Goal: Transaction & Acquisition: Purchase product/service

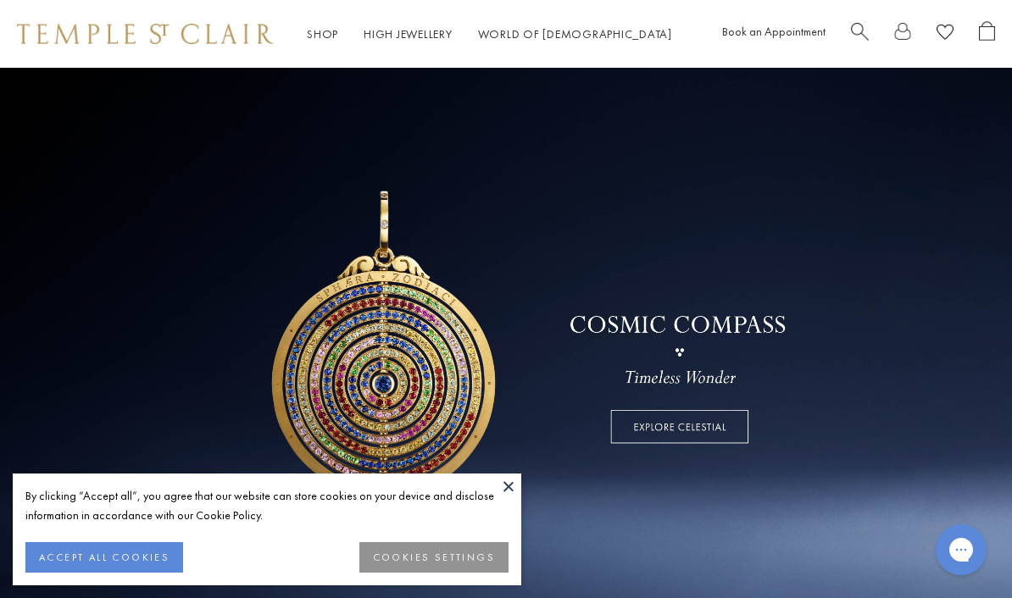
click at [105, 550] on button "ACCEPT ALL COOKIES" at bounding box center [104, 557] width 158 height 31
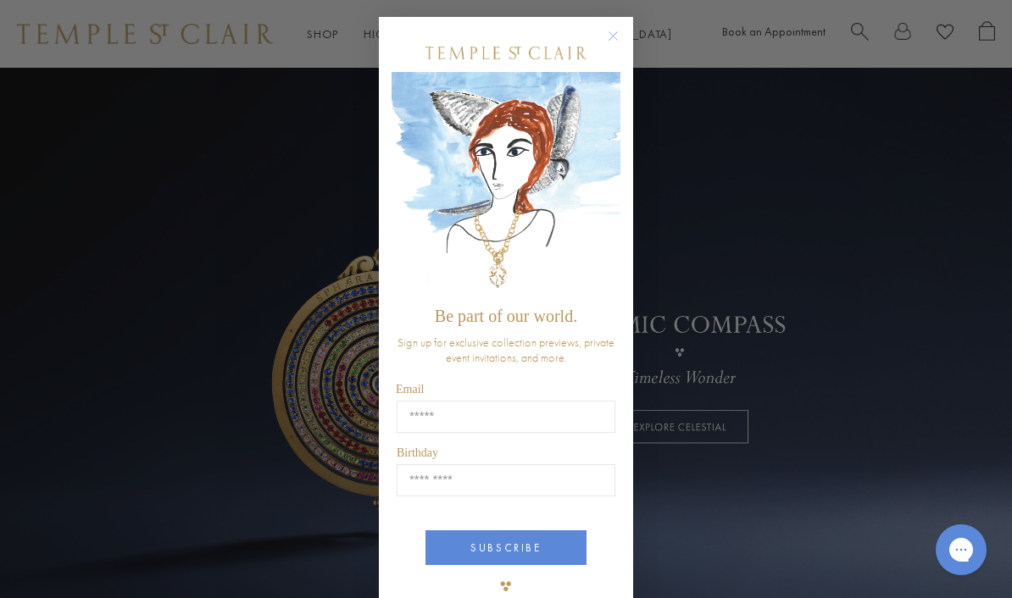
click at [611, 37] on circle "Close dialog" at bounding box center [613, 36] width 20 height 20
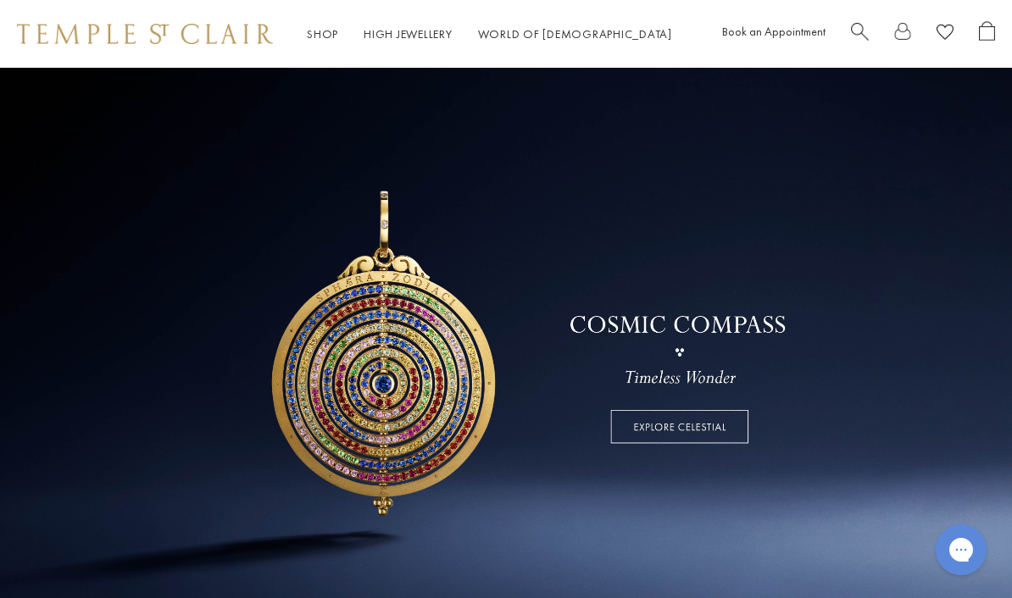
click at [314, 31] on link "Shop Shop" at bounding box center [322, 33] width 31 height 15
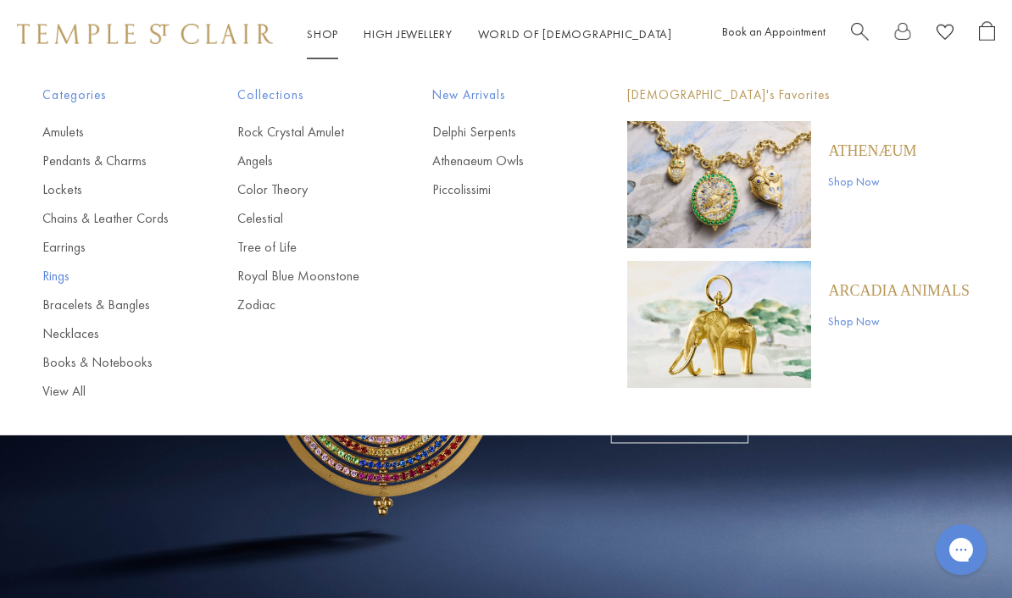
click at [46, 275] on link "Rings" at bounding box center [105, 276] width 127 height 19
click at [53, 281] on link "Rings" at bounding box center [105, 276] width 127 height 19
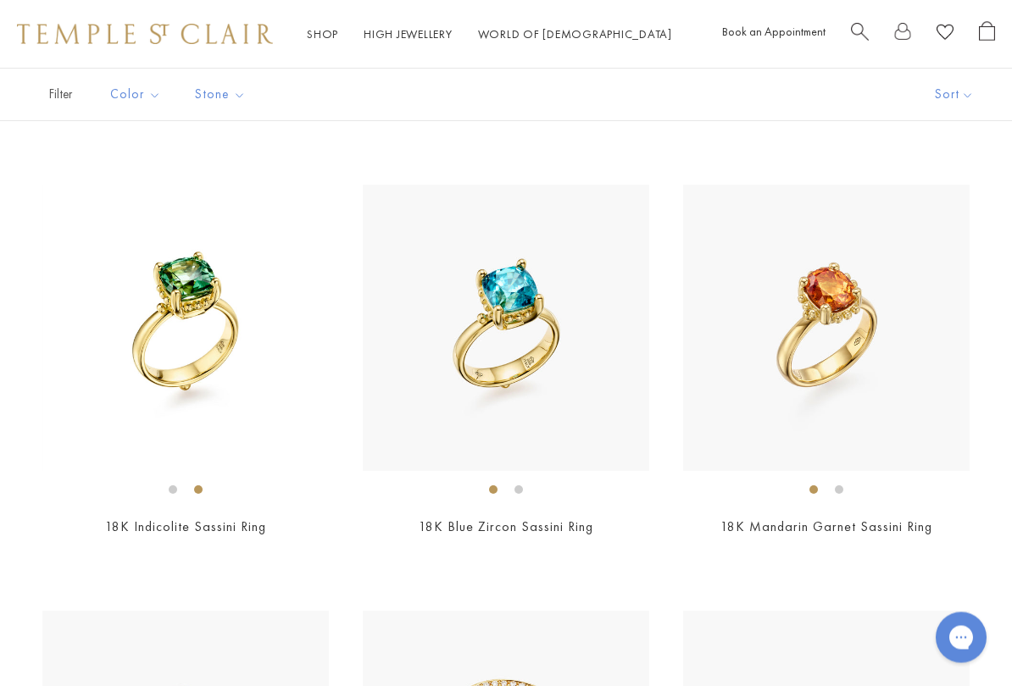
scroll to position [1798, 0]
click at [829, 304] on img at bounding box center [826, 328] width 286 height 286
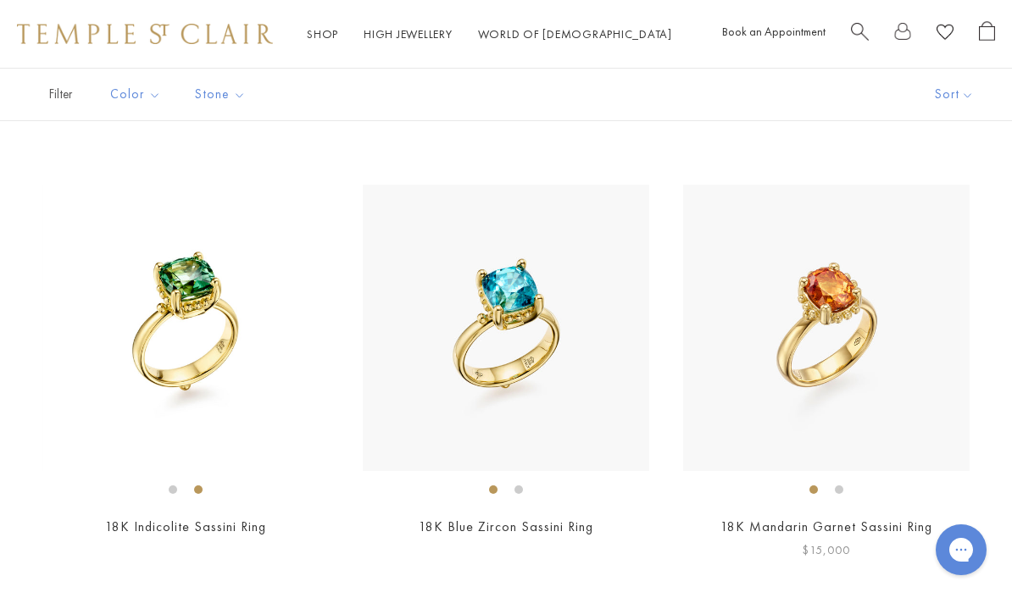
click at [841, 351] on img at bounding box center [826, 328] width 286 height 286
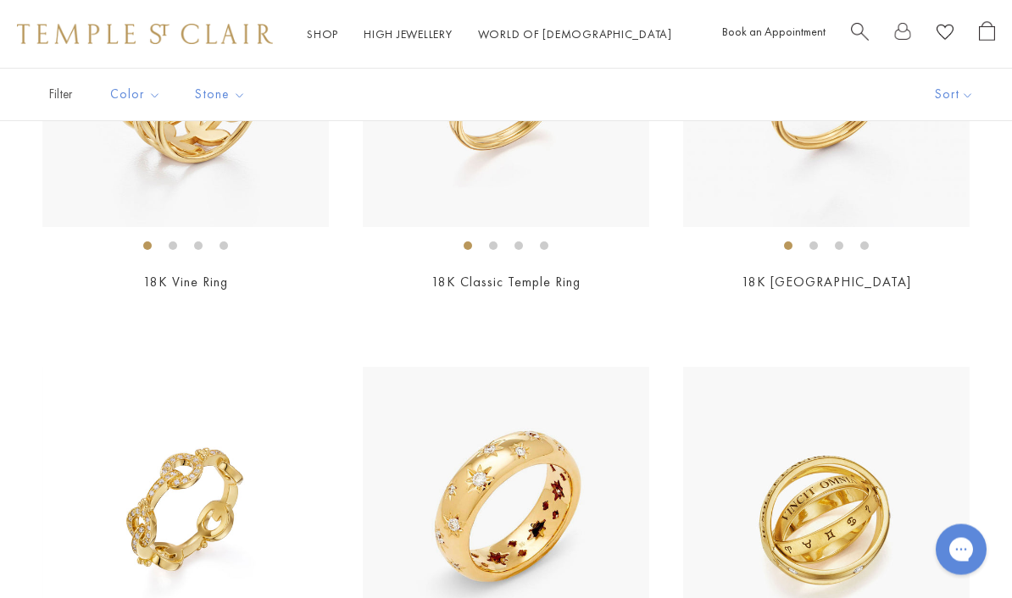
scroll to position [1180, 0]
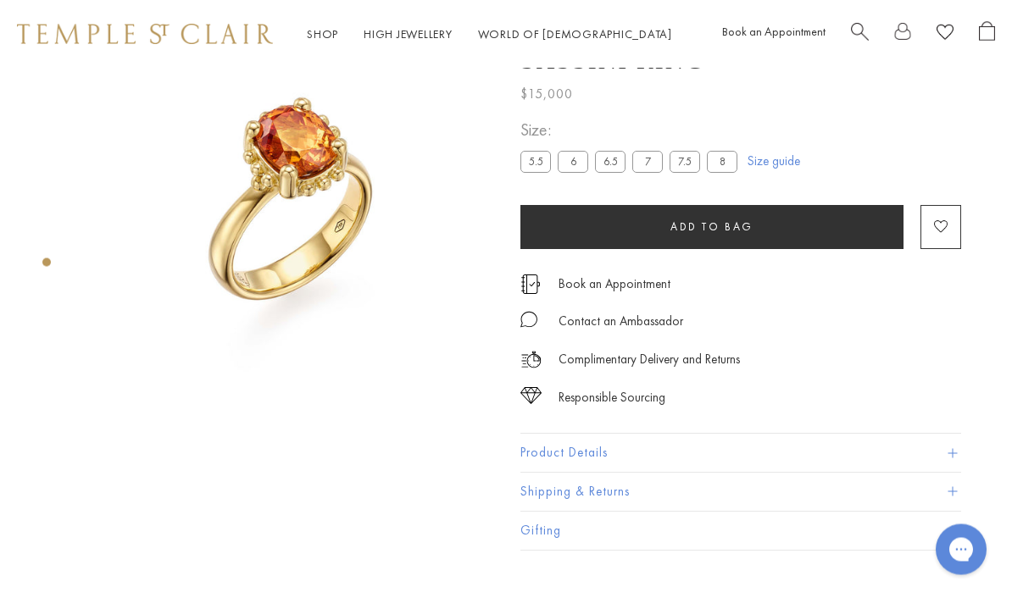
scroll to position [68, 0]
click at [763, 448] on button "Product Details" at bounding box center [740, 453] width 441 height 38
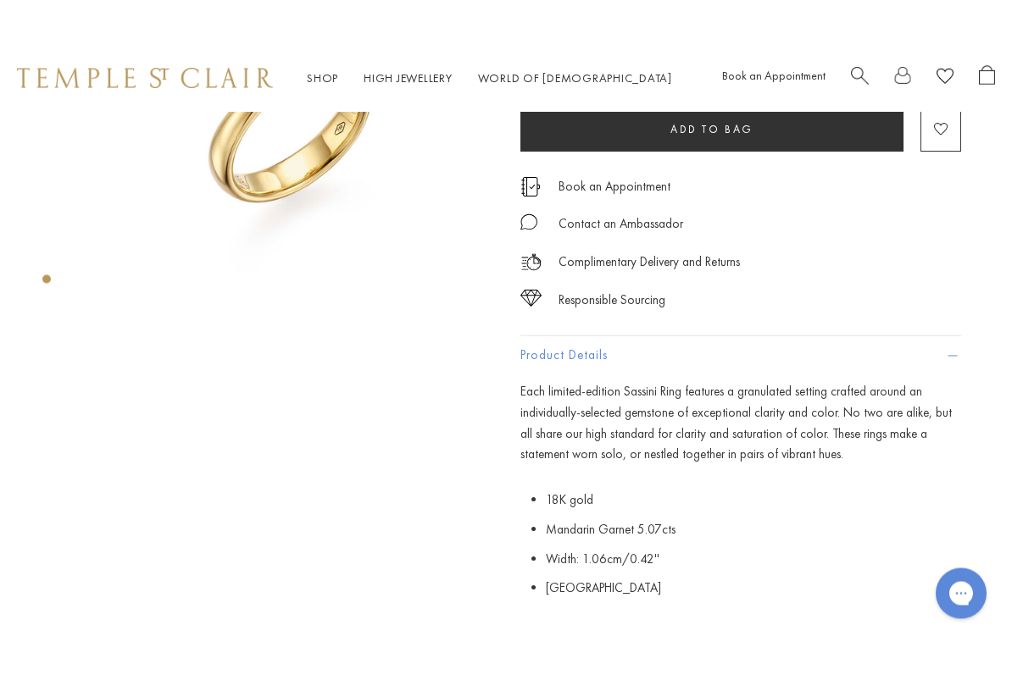
scroll to position [214, 0]
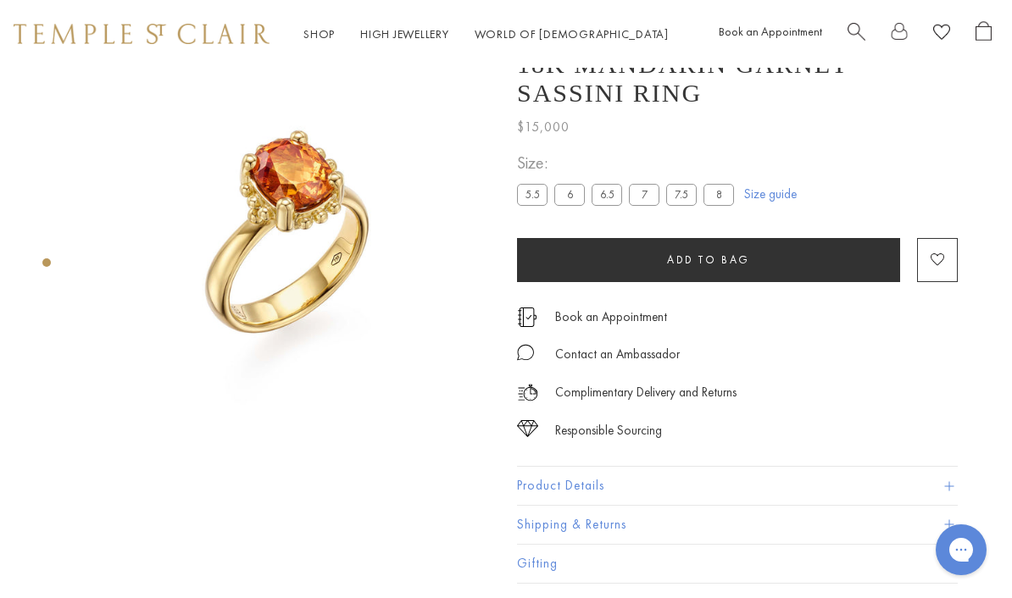
scroll to position [0, 3]
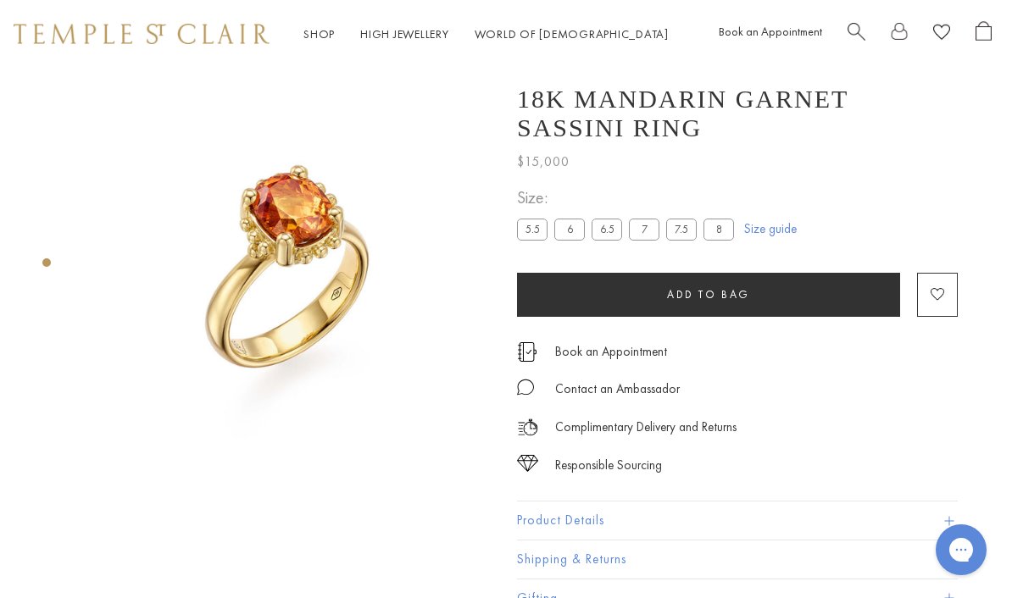
click at [167, 315] on img at bounding box center [286, 273] width 410 height 410
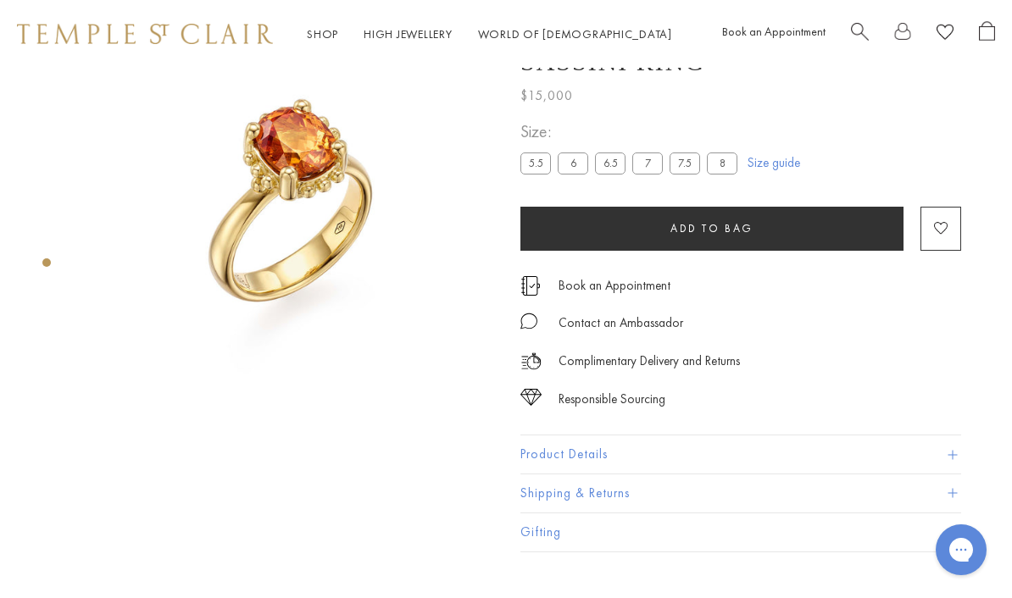
scroll to position [68, 0]
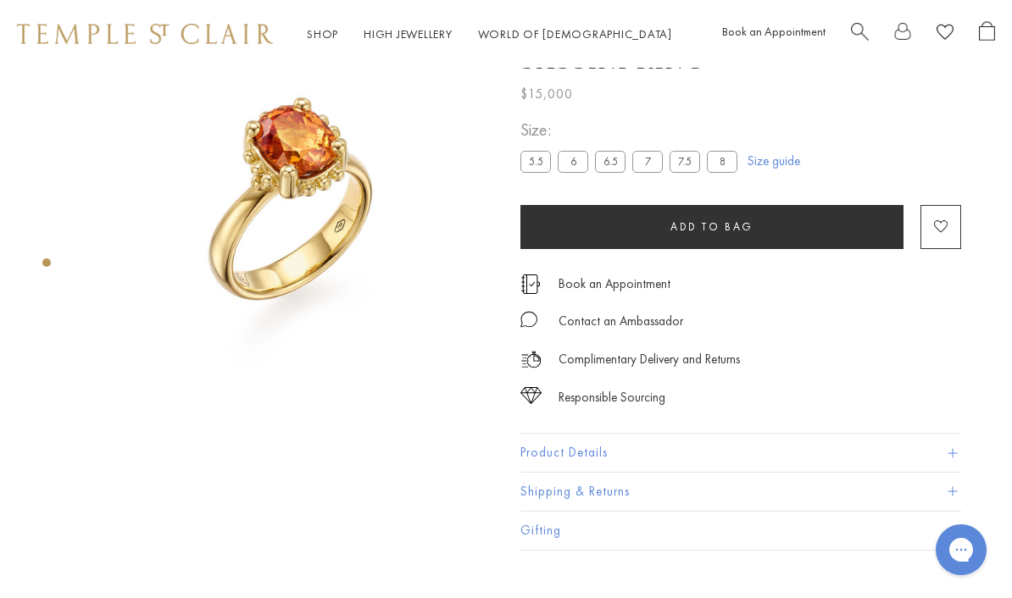
click at [43, 263] on div "Product gallery navigation" at bounding box center [46, 262] width 8 height 8
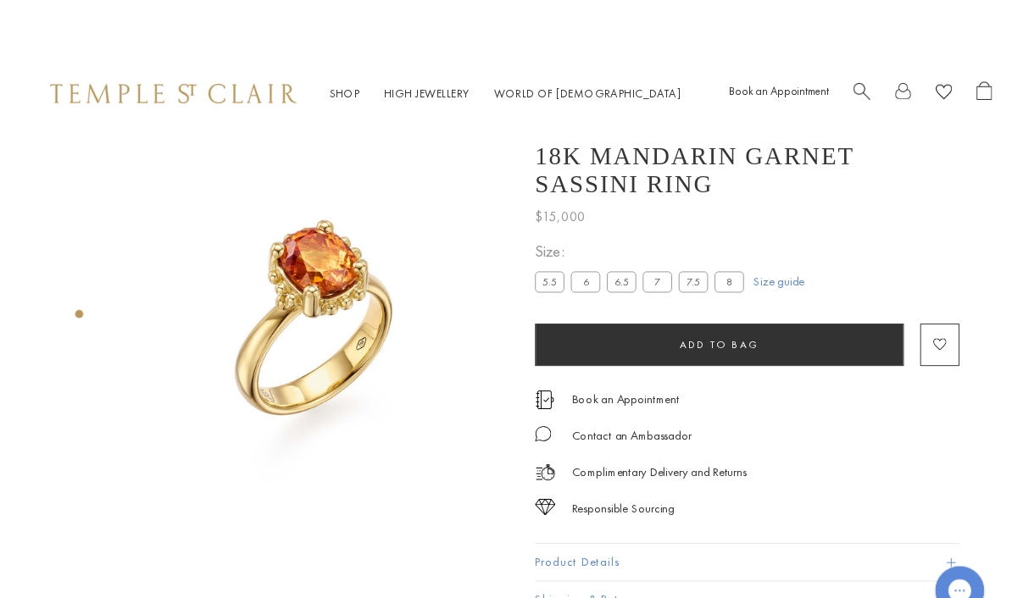
scroll to position [0, 3]
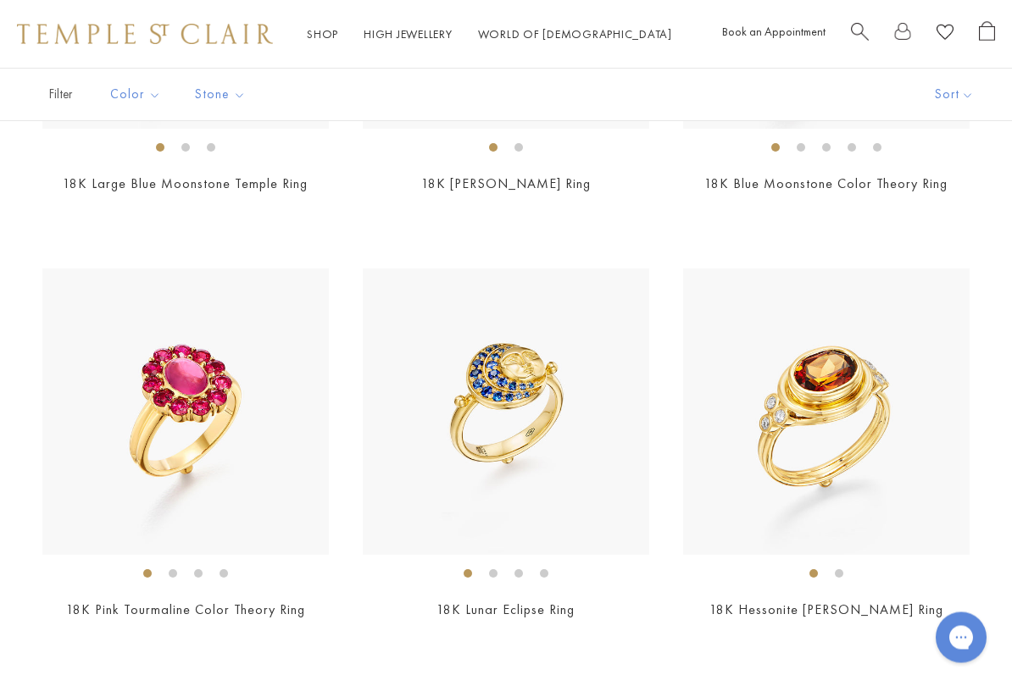
scroll to position [5976, 0]
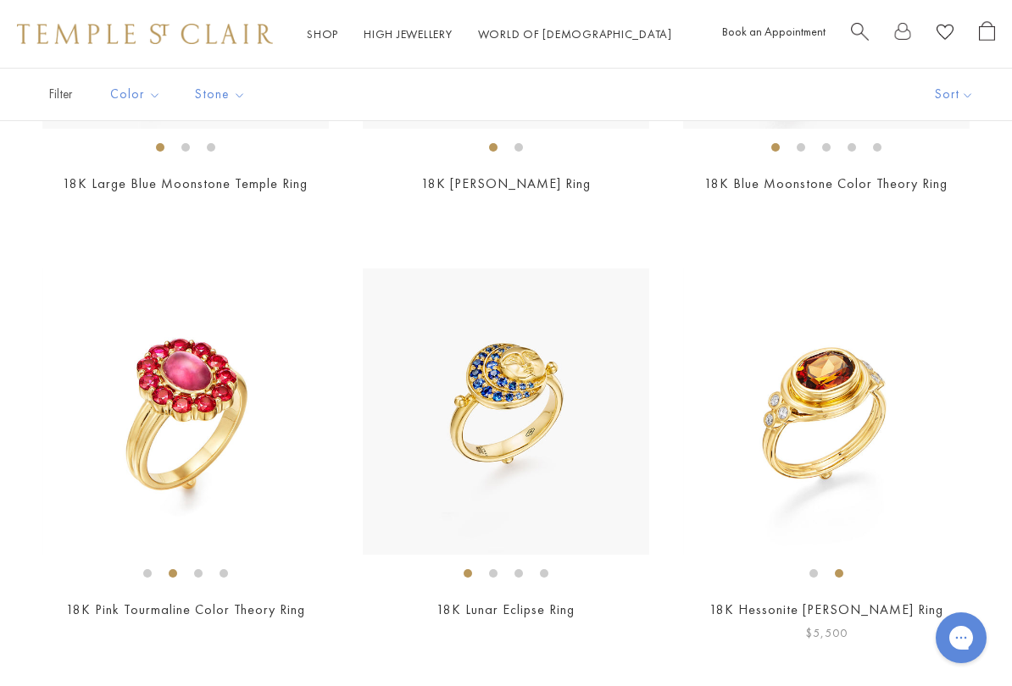
click at [860, 374] on img at bounding box center [826, 412] width 286 height 286
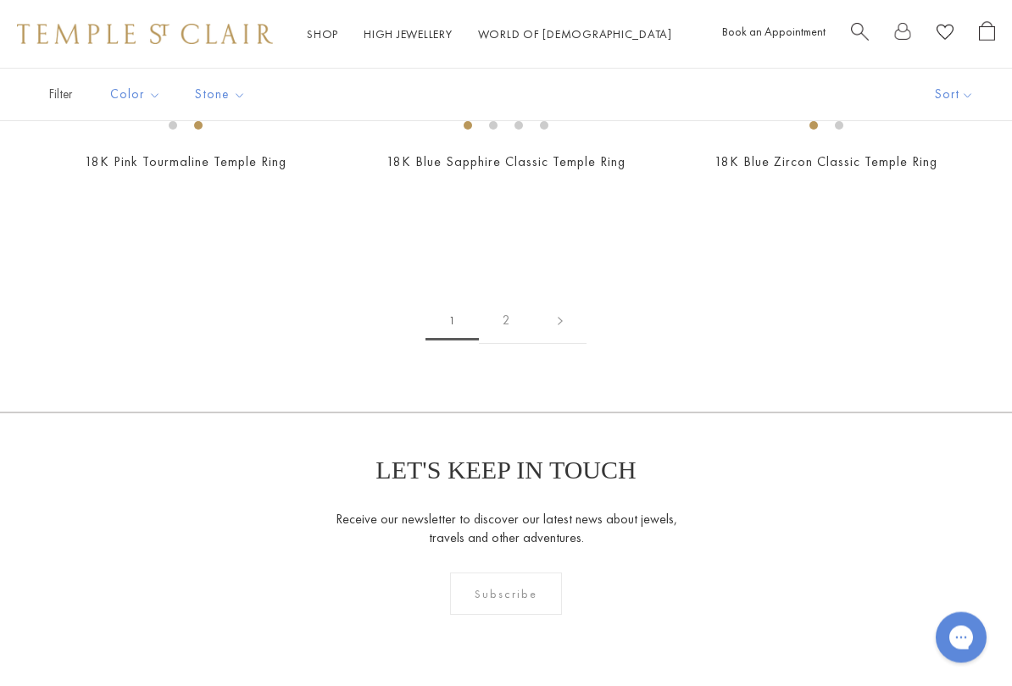
scroll to position [6834, 0]
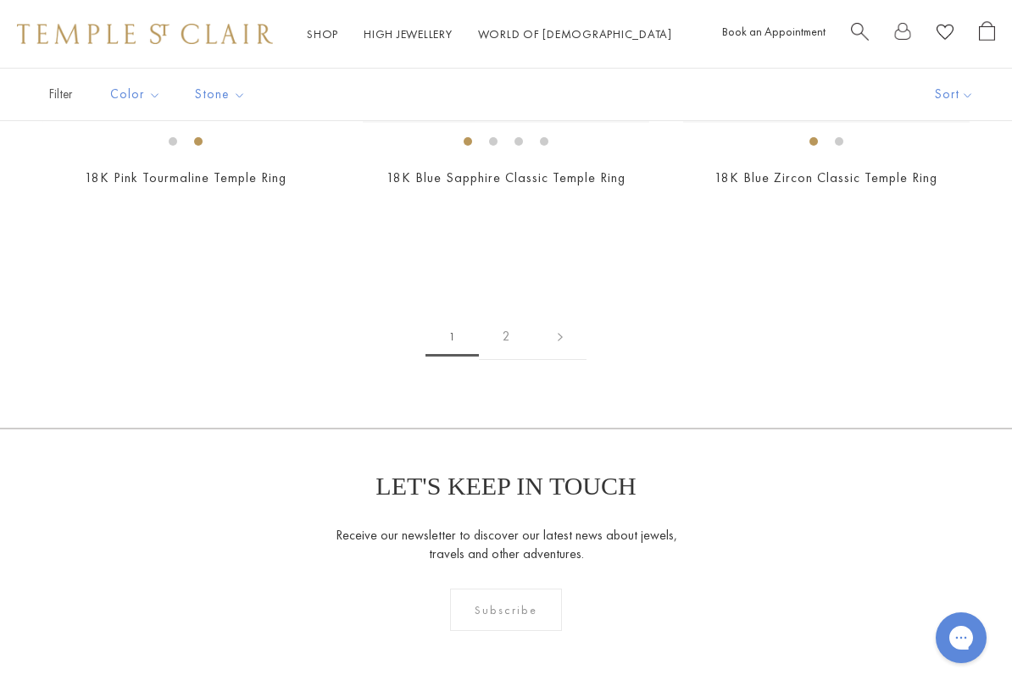
click at [512, 319] on link "2" at bounding box center [506, 336] width 55 height 47
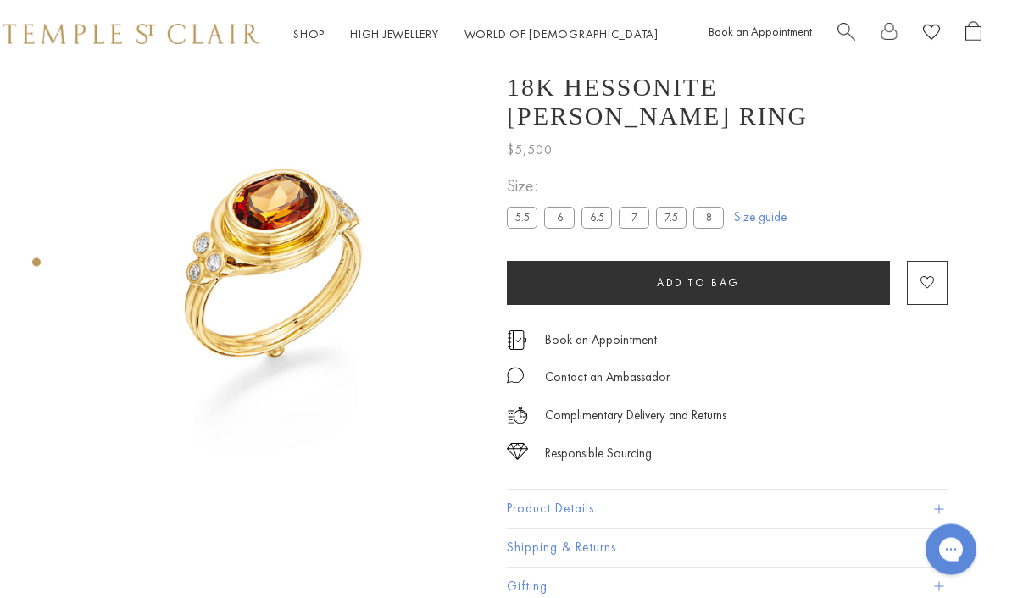
scroll to position [0, 3]
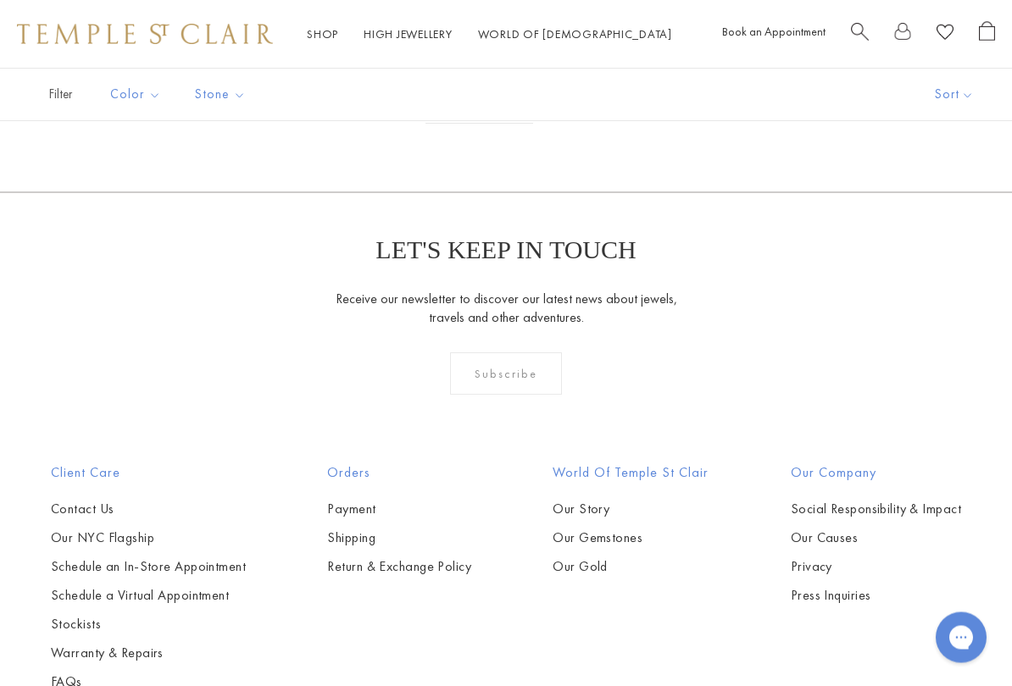
scroll to position [1645, 0]
